Goal: Check status: Check status

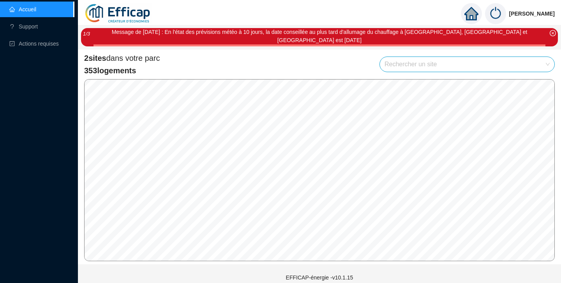
click at [557, 35] on div "Message de Lundi 13/10/2025 : En l'état des prévisions météo à 10 jours, la dat…" at bounding box center [319, 37] width 477 height 18
click at [554, 35] on icon "close-circle" at bounding box center [553, 33] width 6 height 6
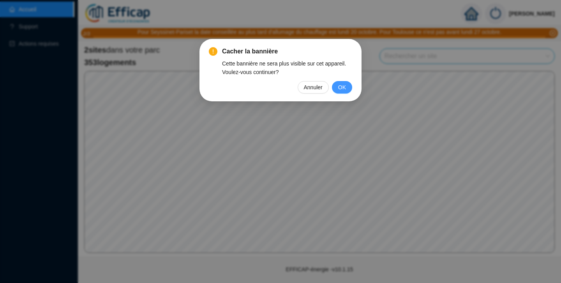
click at [342, 84] on span "OK" at bounding box center [342, 87] width 8 height 9
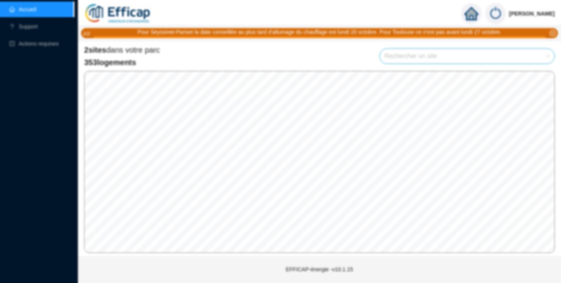
click at [342, 84] on div "Cacher la bannière Cette bannière ne sera plus visible sur cet appareil. Voulez…" at bounding box center [280, 141] width 561 height 283
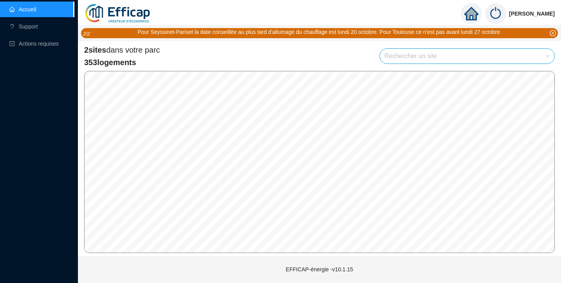
click at [104, 52] on span "2 sites" at bounding box center [95, 50] width 22 height 9
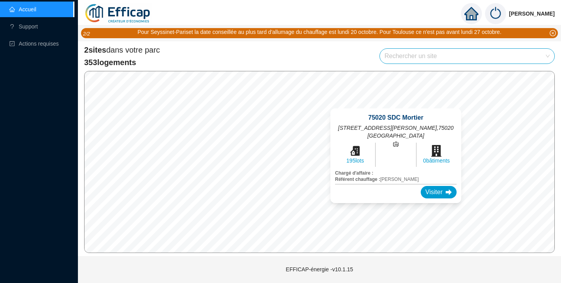
click at [396, 106] on div "75020 SDC Mortier 2-10 rue de Guébriant, 13-21 r des Fougères, 3 r P. Foncin , …" at bounding box center [396, 155] width 150 height 113
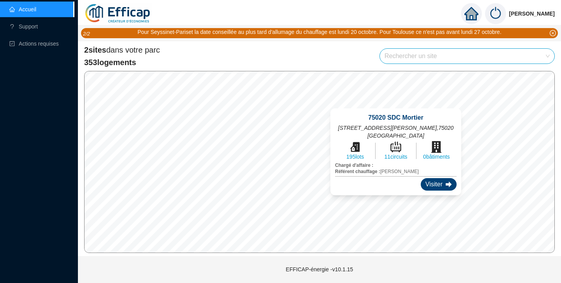
click at [441, 189] on div "Visiter" at bounding box center [439, 184] width 36 height 12
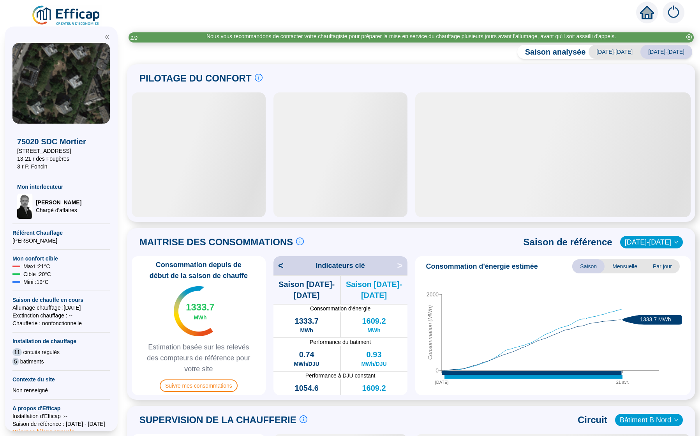
click at [561, 282] on div "Saison analysée 2023-2024 2024-2025 PILOTAGE DU CONFORT Le pilotage du confort …" at bounding box center [411, 242] width 578 height 387
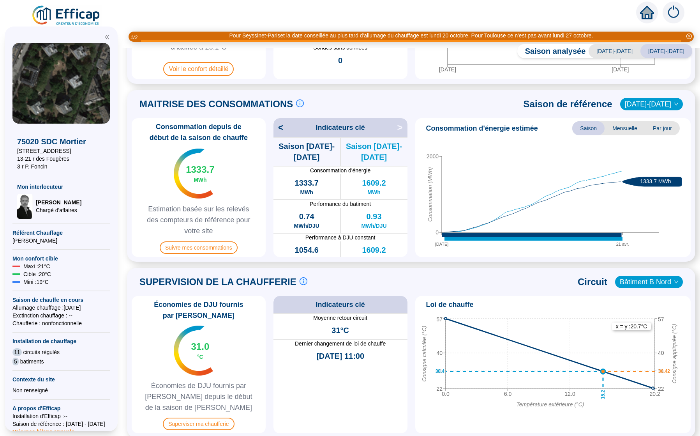
scroll to position [152, 0]
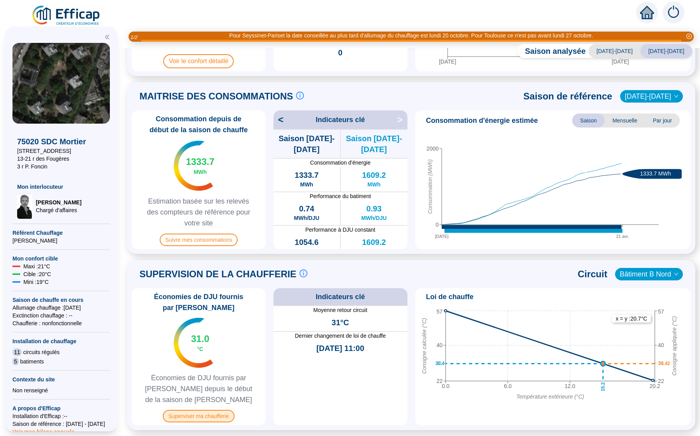
click at [215, 282] on span "Superviser ma chaufferie" at bounding box center [198, 415] width 71 height 12
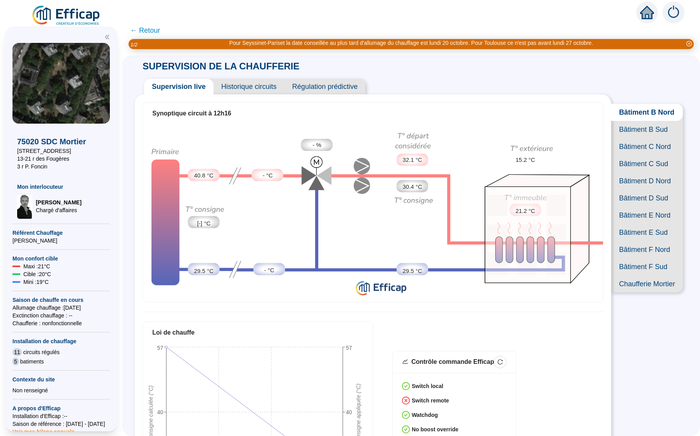
click at [561, 137] on span "Bâtiment B Sud" at bounding box center [647, 129] width 72 height 17
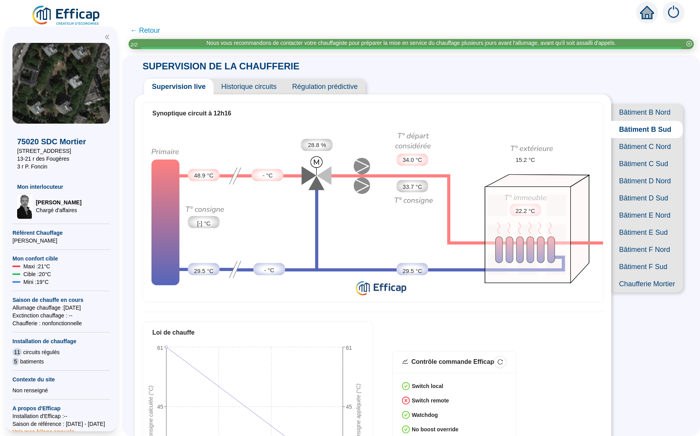
click at [561, 110] on span "Bâtiment B Nord" at bounding box center [647, 112] width 72 height 17
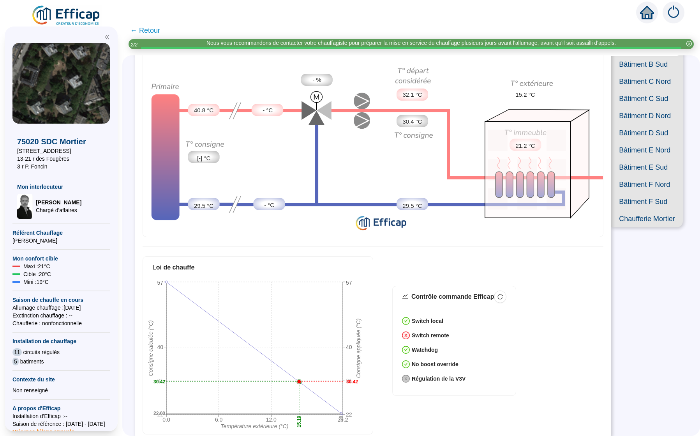
scroll to position [66, 0]
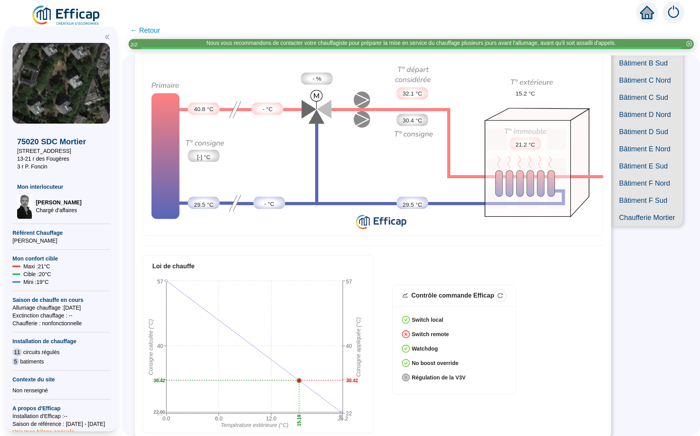
click at [561, 106] on span "Bâtiment C Sud" at bounding box center [647, 97] width 72 height 17
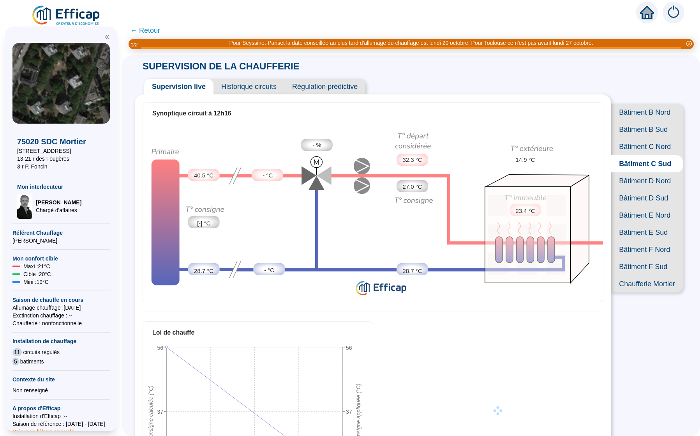
click at [561, 155] on span "Bâtiment C Nord" at bounding box center [647, 146] width 72 height 17
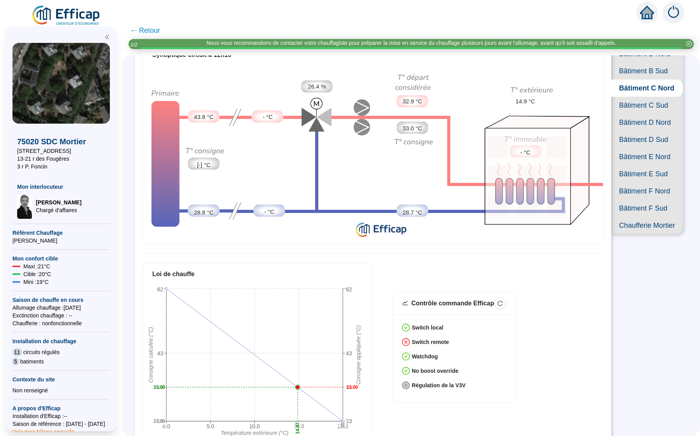
scroll to position [66, 0]
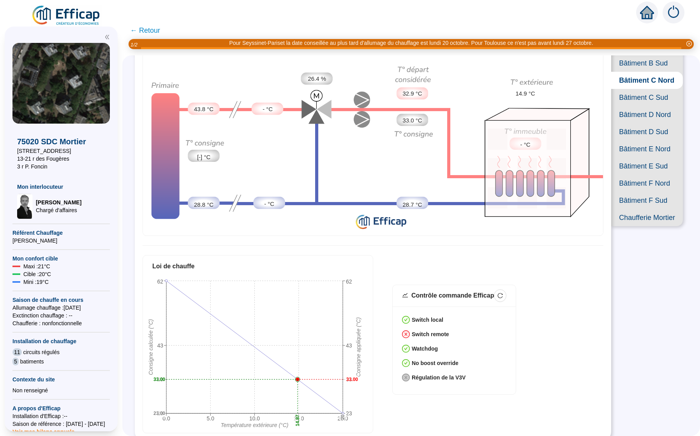
click at [561, 72] on span "Bâtiment B Sud" at bounding box center [647, 63] width 72 height 17
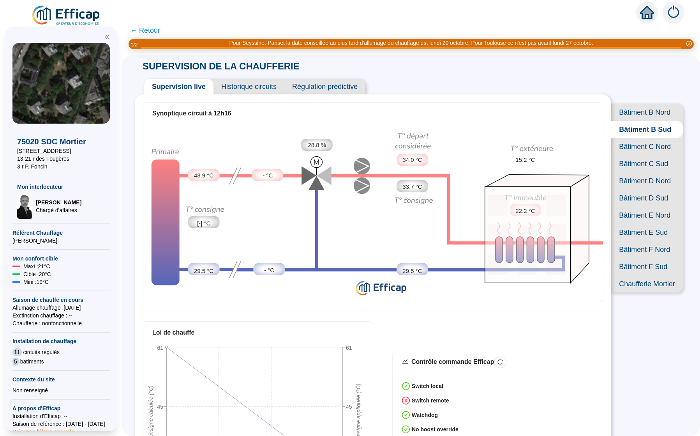
click at [276, 85] on span "Historique circuits" at bounding box center [248, 87] width 71 height 16
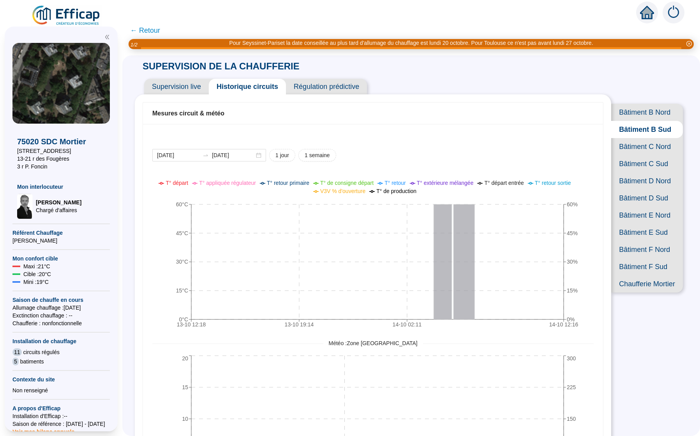
scroll to position [22, 0]
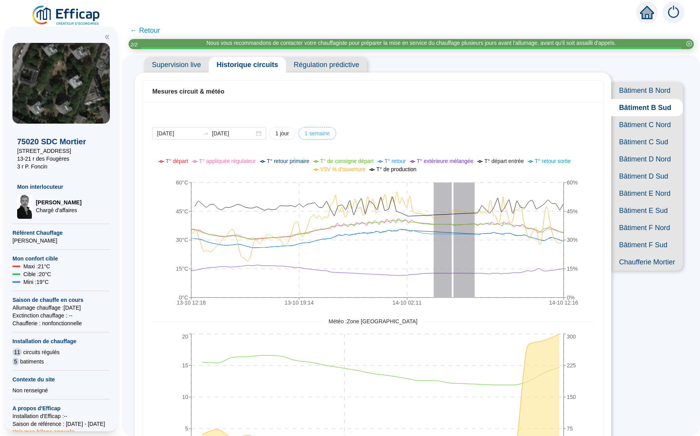
click at [319, 136] on span "1 semaine" at bounding box center [317, 133] width 25 height 8
type input "[DATE]"
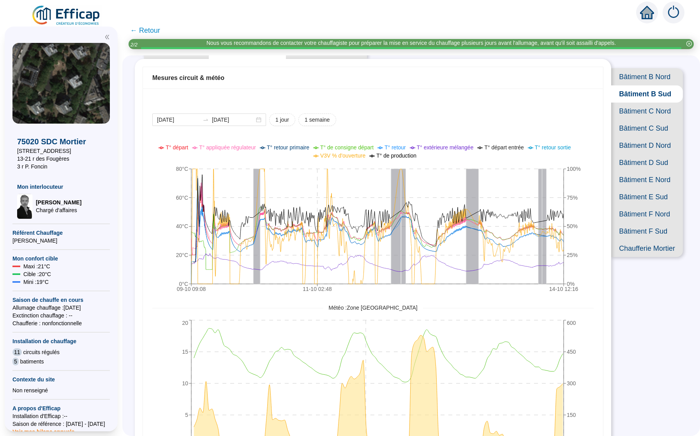
scroll to position [0, 0]
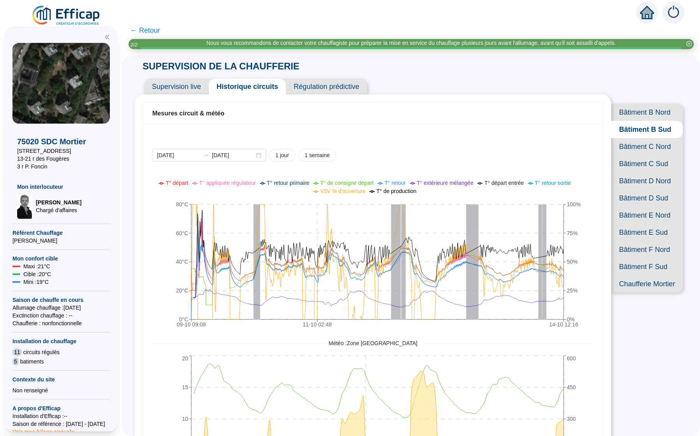
click at [561, 108] on span "Bâtiment B Nord" at bounding box center [647, 112] width 72 height 17
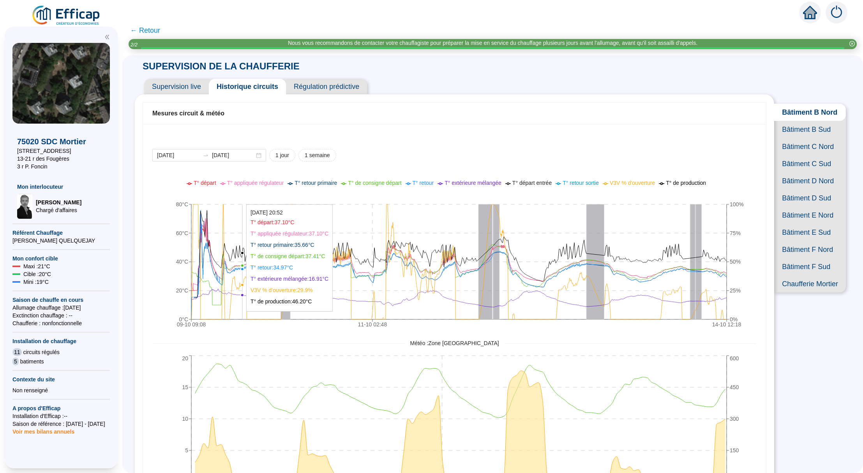
scroll to position [11, 0]
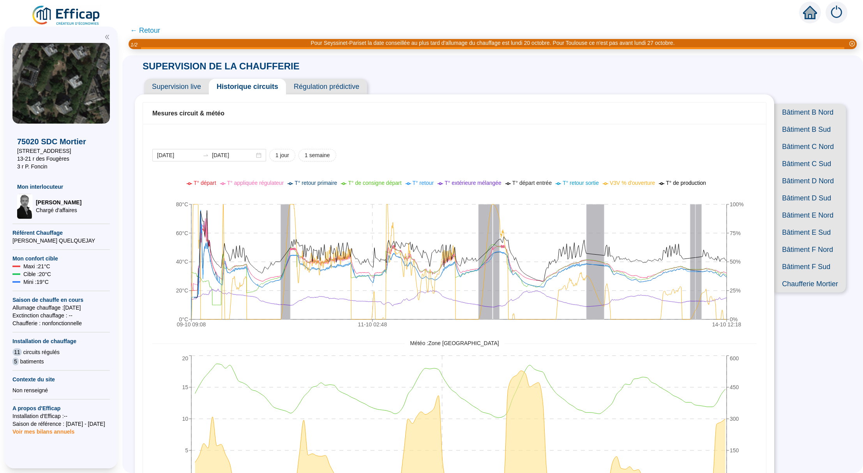
click at [801, 114] on span "Bâtiment B Nord" at bounding box center [810, 112] width 72 height 17
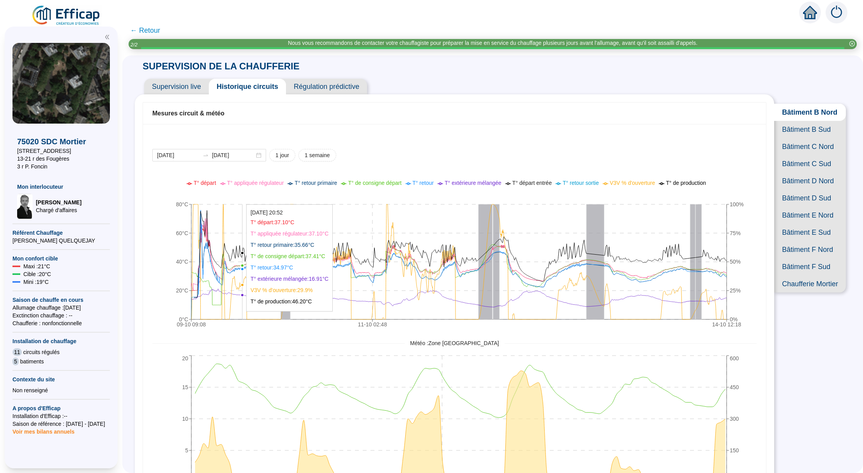
click at [248, 224] on icon "09-10 09:08 11-10 02:48 14-10 12:18 0°C 20°C 40°C 60°C 80°C 0% 25% 50% 75% 100%" at bounding box center [448, 255] width 592 height 156
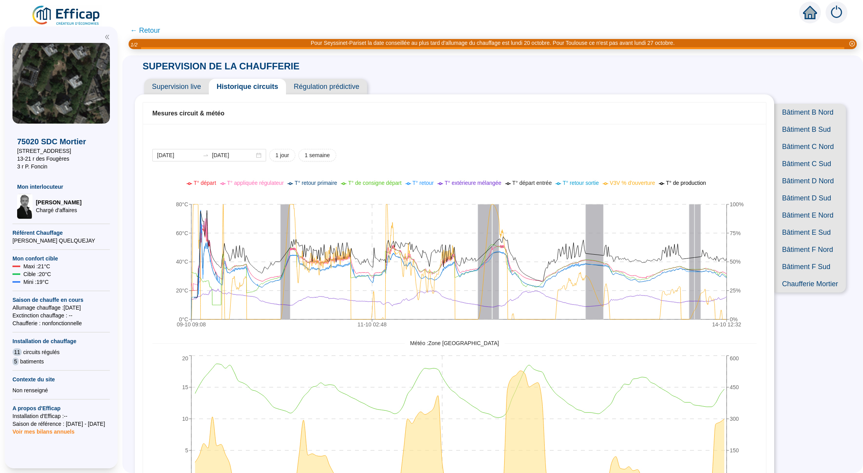
click at [792, 120] on span "Bâtiment B Nord" at bounding box center [810, 112] width 72 height 17
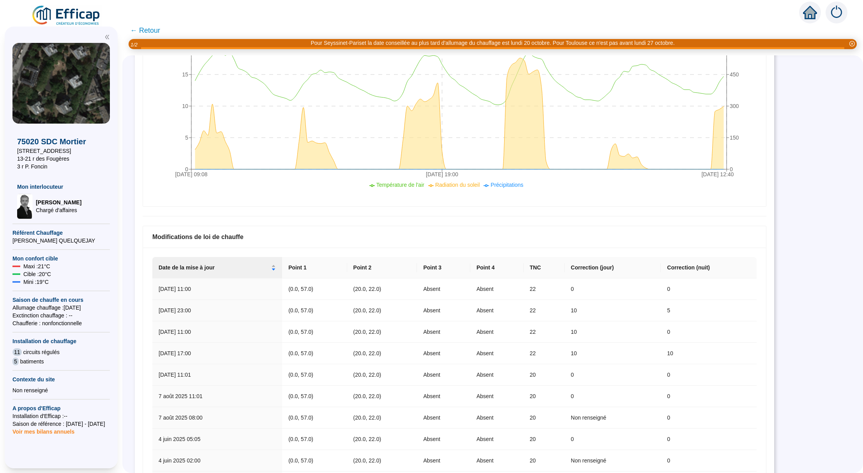
scroll to position [375, 0]
